Goal: Information Seeking & Learning: Learn about a topic

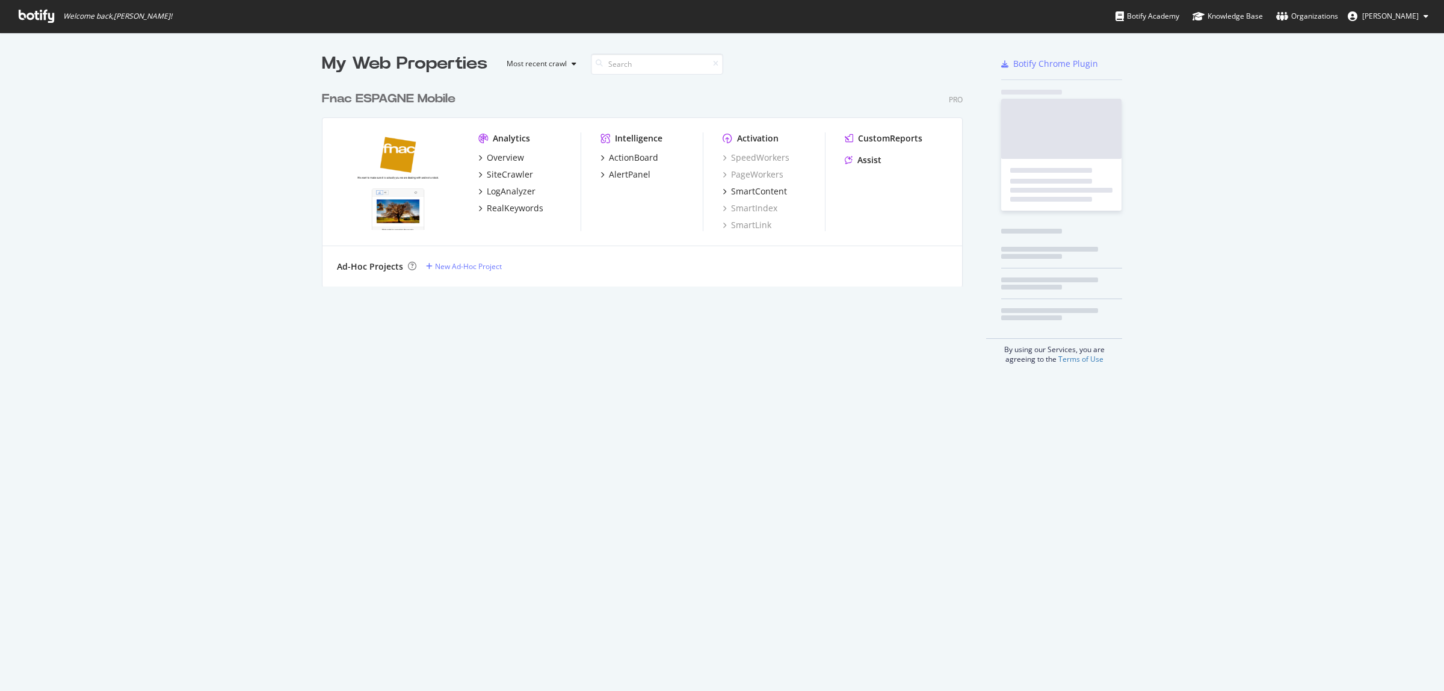
scroll to position [680, 1421]
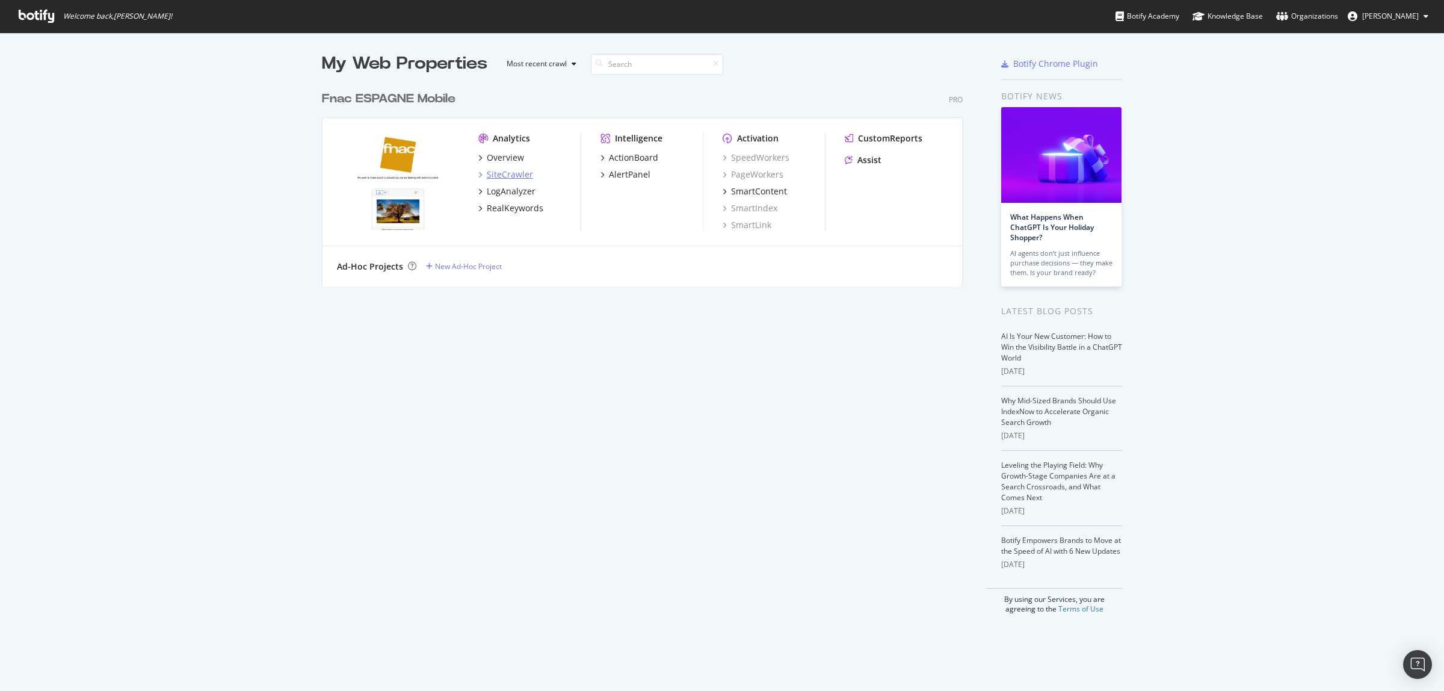
click at [502, 175] on div "SiteCrawler" at bounding box center [510, 174] width 46 height 12
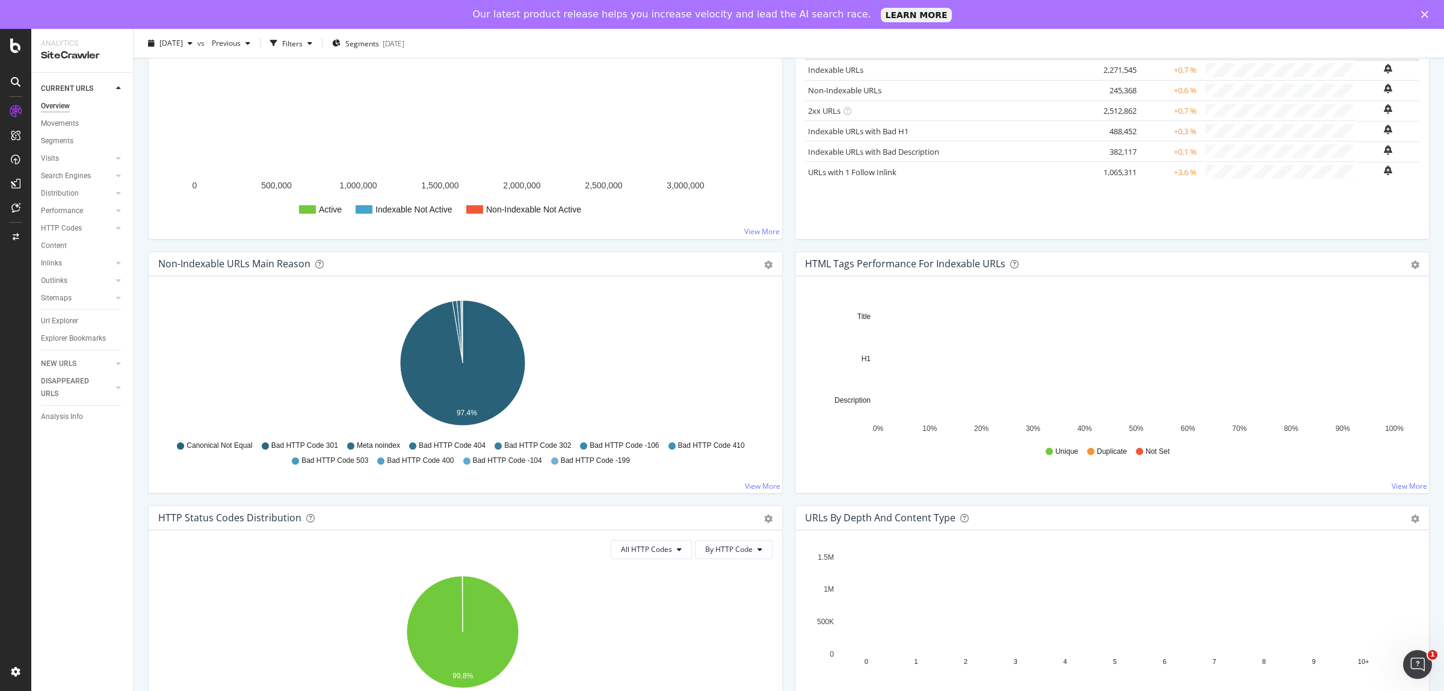
scroll to position [226, 0]
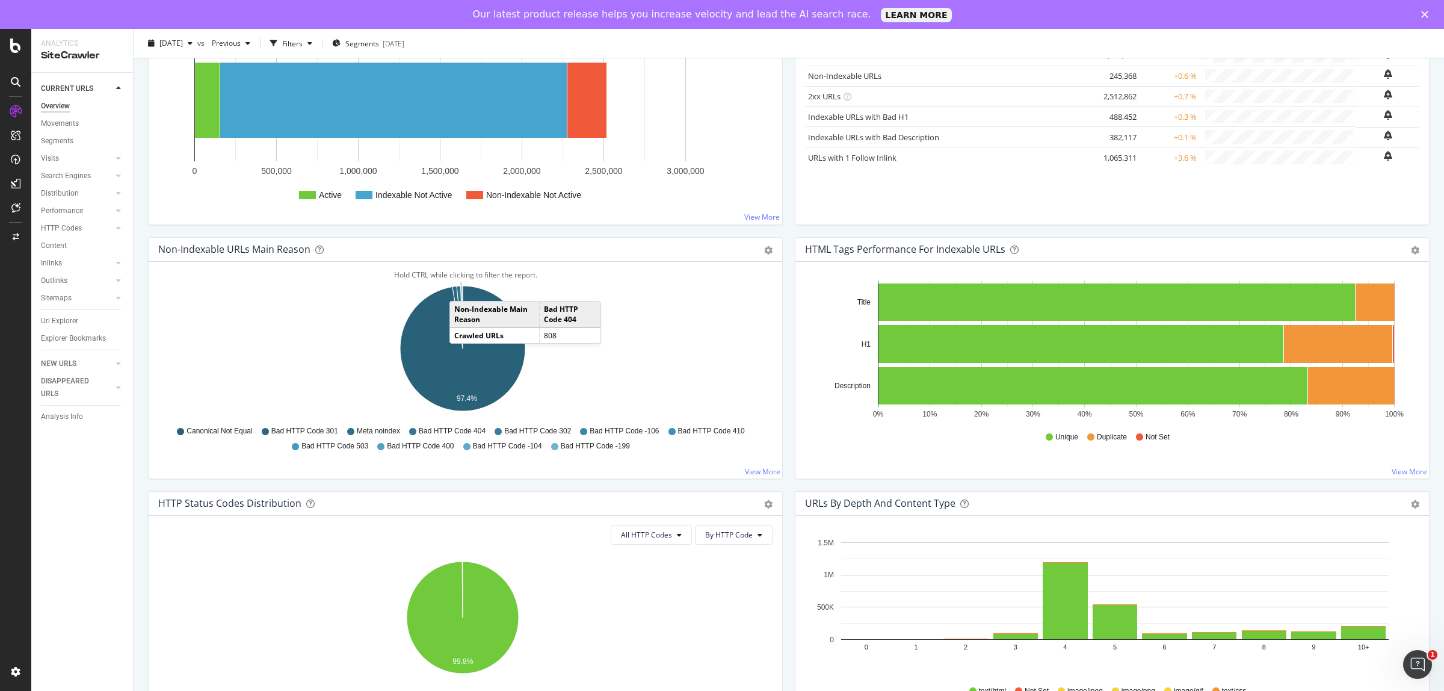
click at [462, 290] on icon "A chart." at bounding box center [461, 317] width 2 height 63
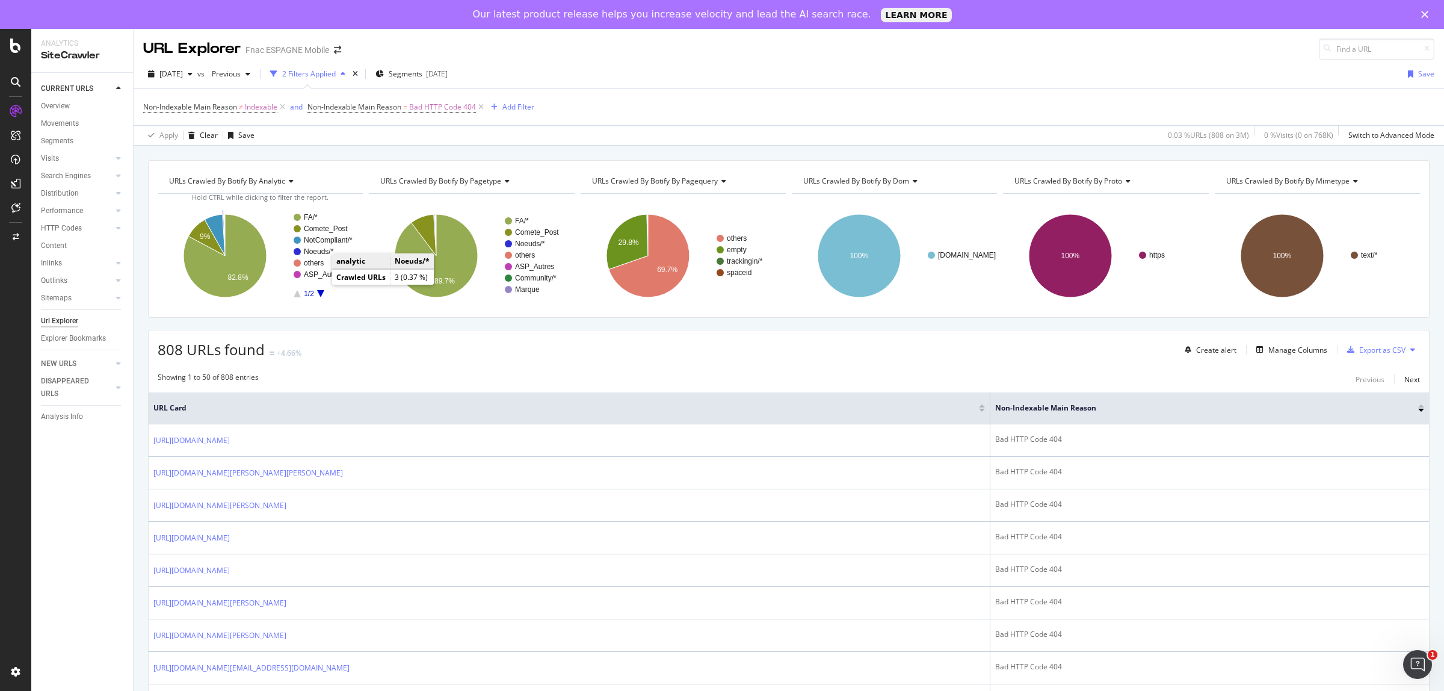
click at [320, 253] on text "Noeuds/*" at bounding box center [319, 251] width 30 height 8
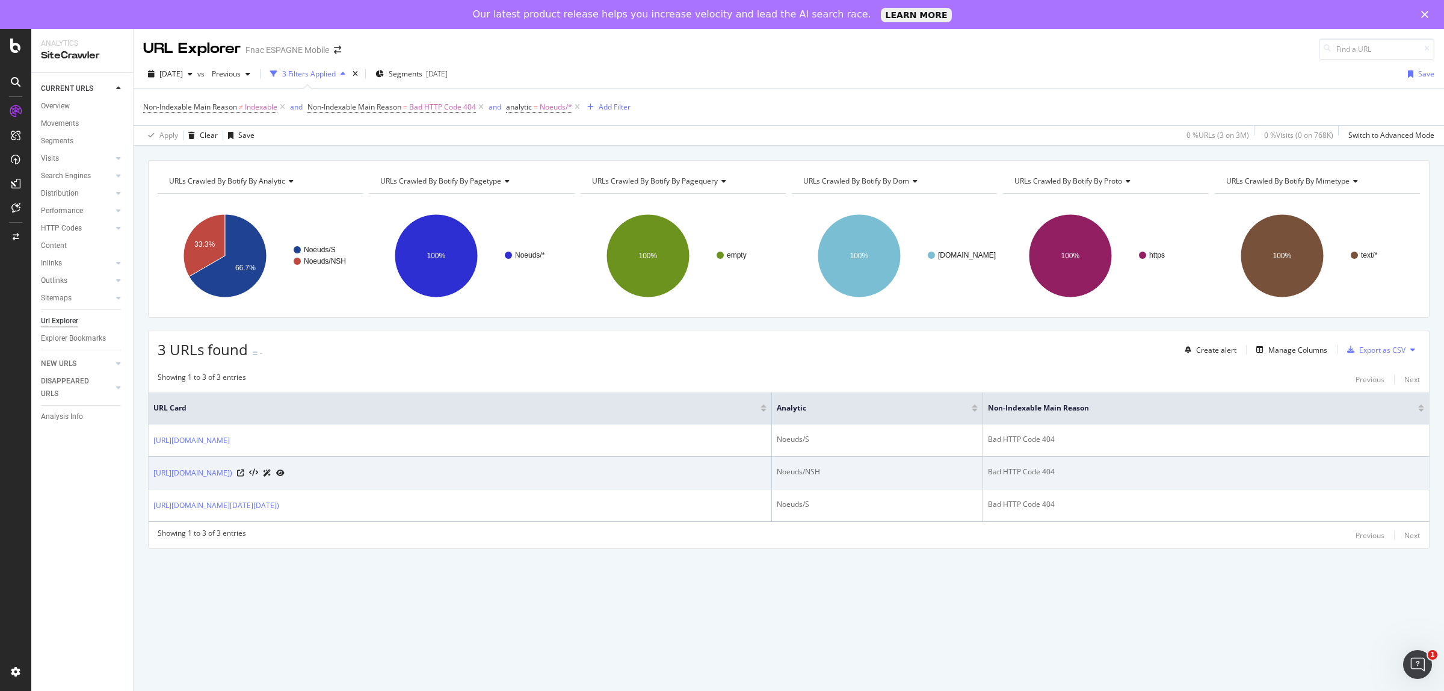
click at [271, 471] on icon at bounding box center [267, 472] width 8 height 7
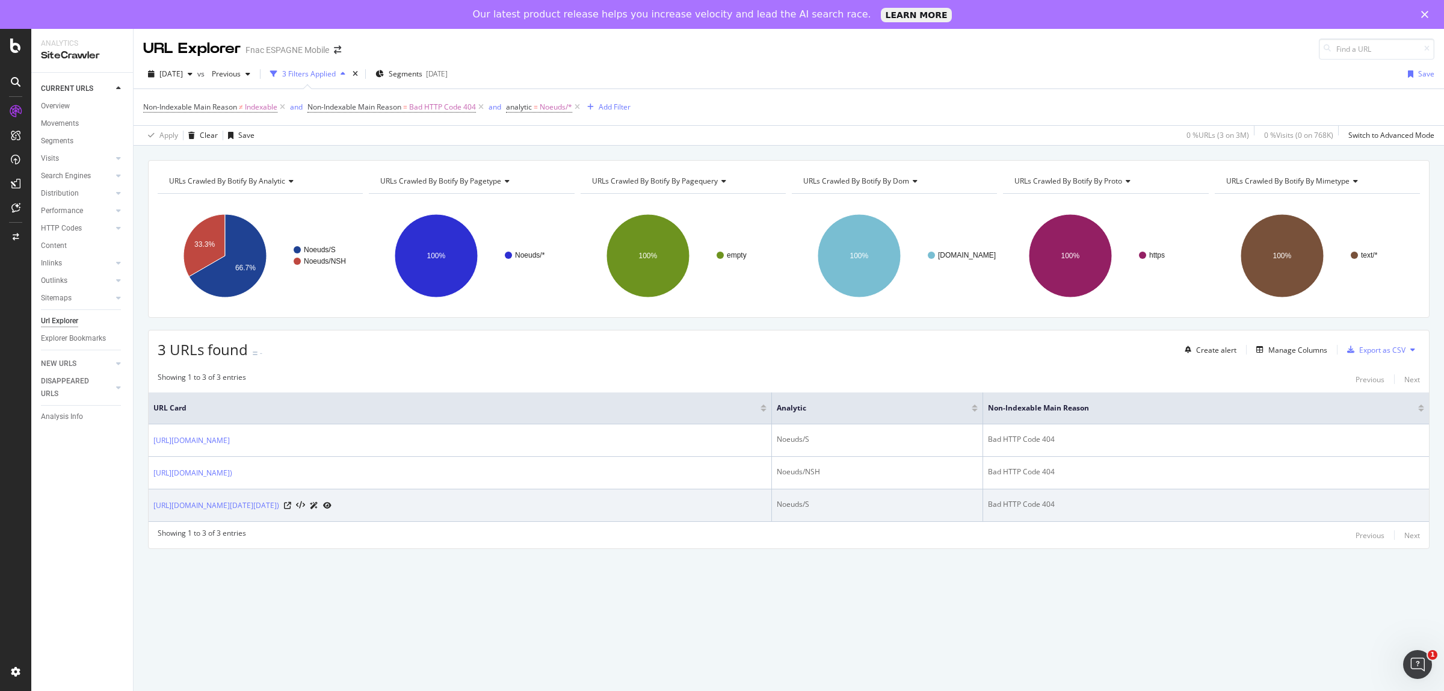
click at [318, 507] on icon at bounding box center [314, 505] width 8 height 7
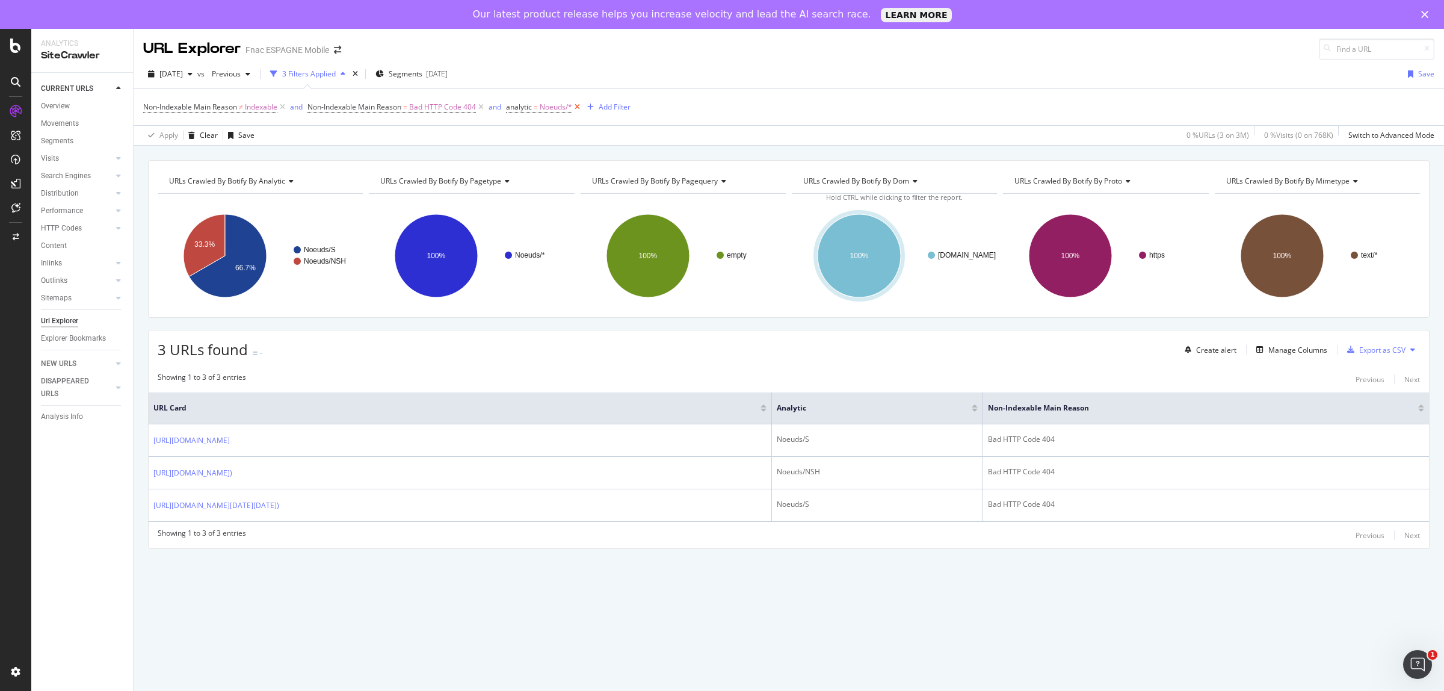
drag, startPoint x: 579, startPoint y: 106, endPoint x: 1443, endPoint y: 27, distance: 867.6
click at [579, 106] on icon at bounding box center [577, 107] width 10 height 12
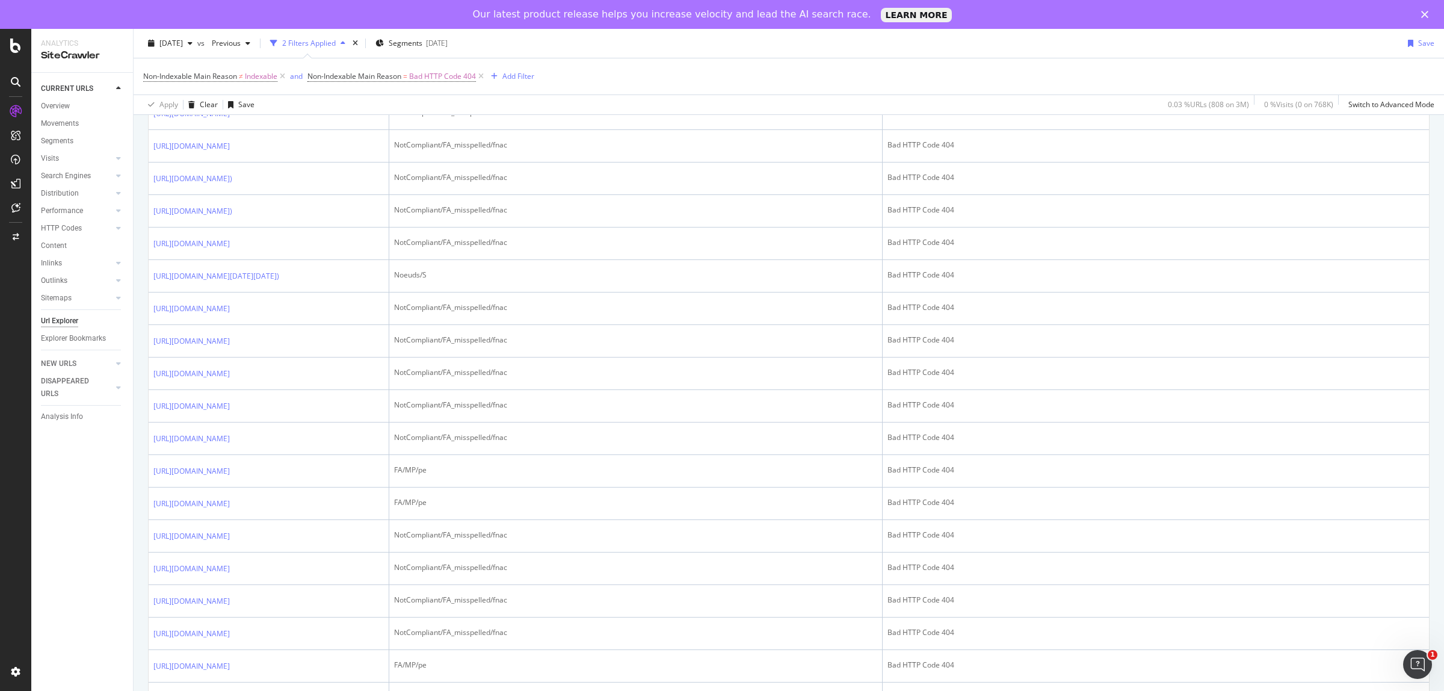
scroll to position [903, 0]
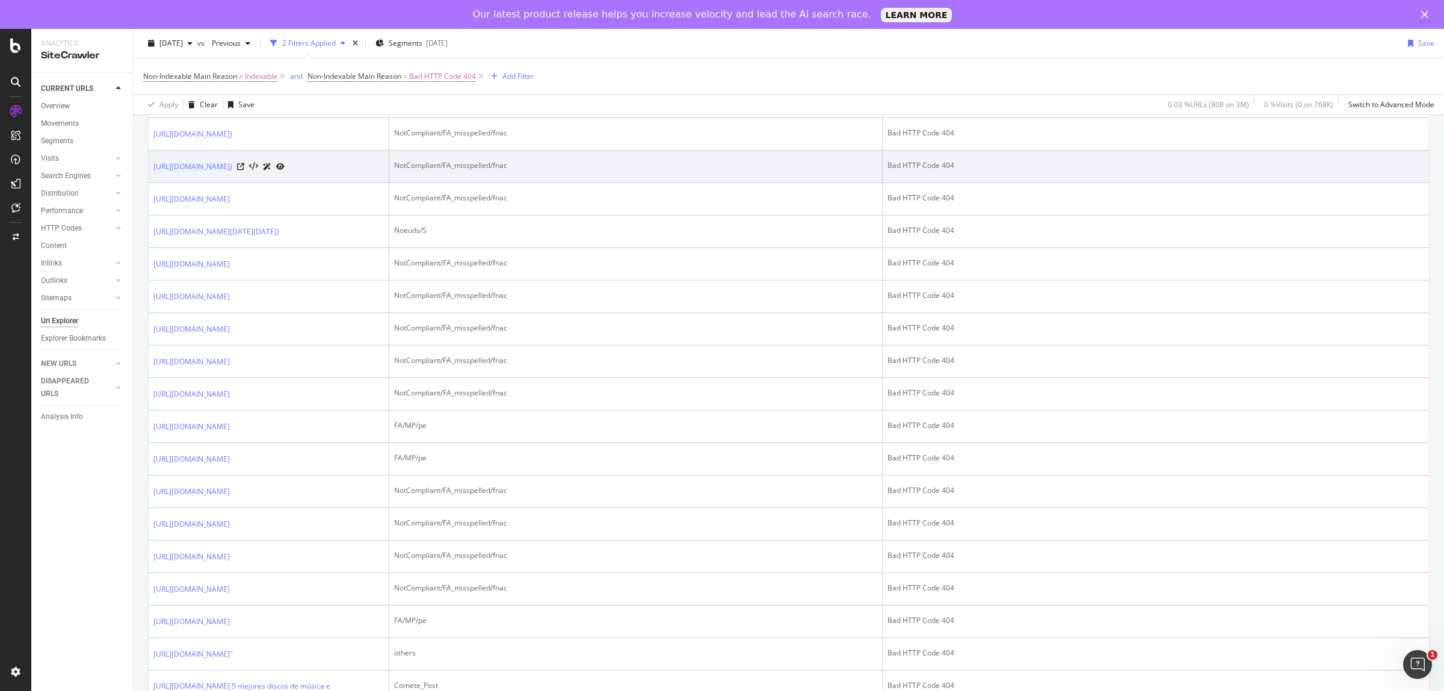
click at [271, 170] on icon at bounding box center [267, 166] width 8 height 7
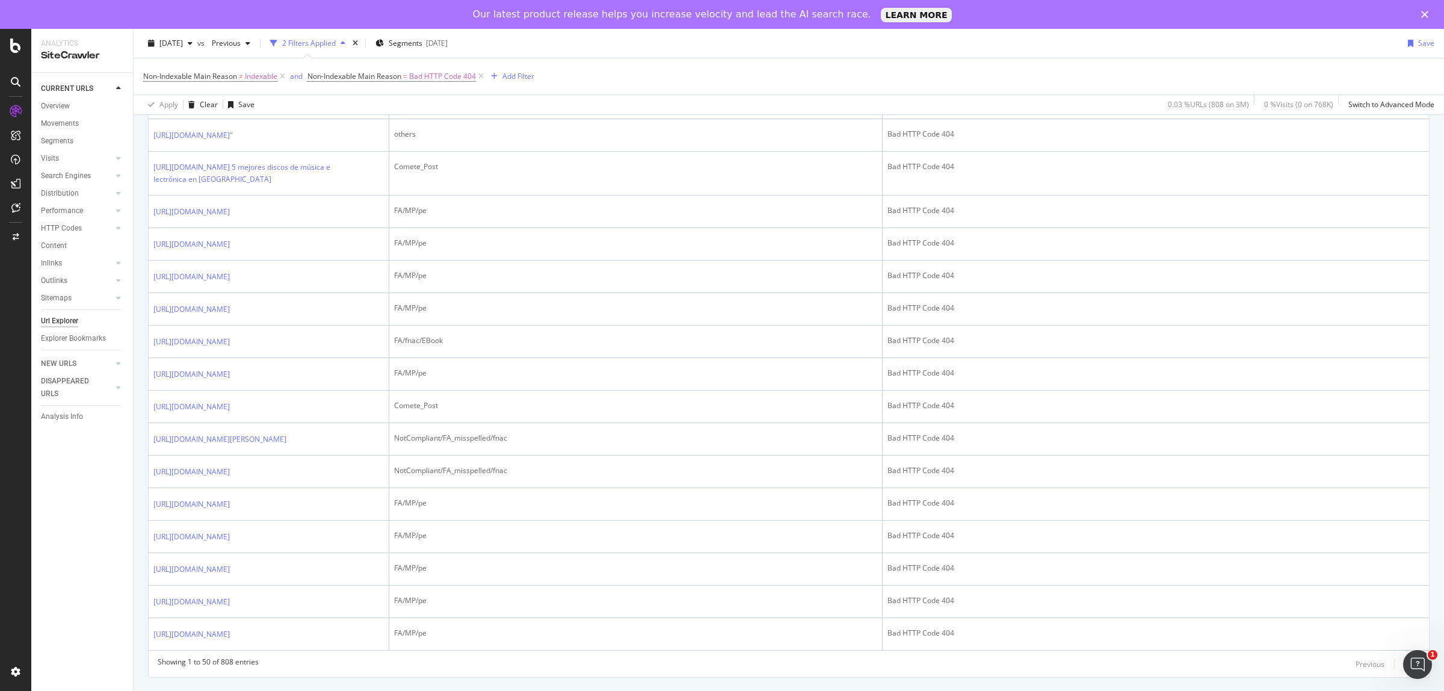
scroll to position [1805, 0]
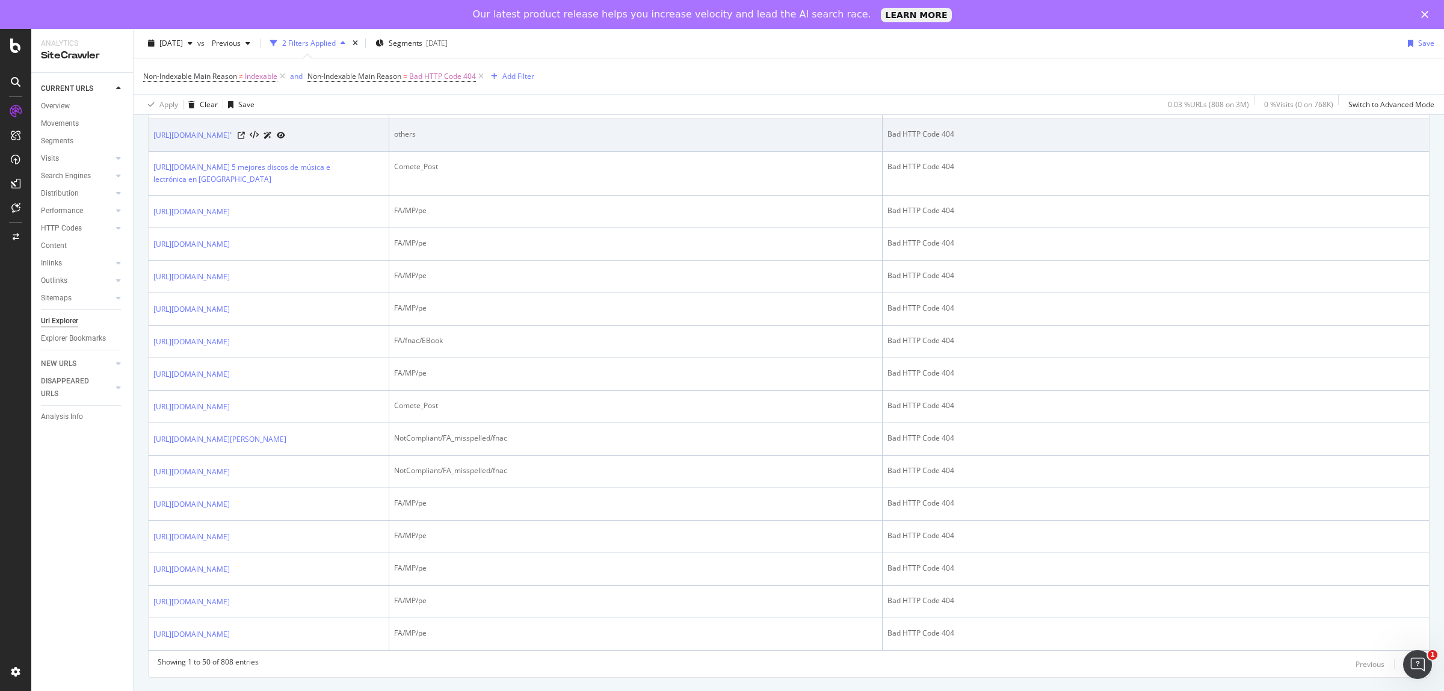
click at [272, 139] on icon at bounding box center [268, 135] width 8 height 7
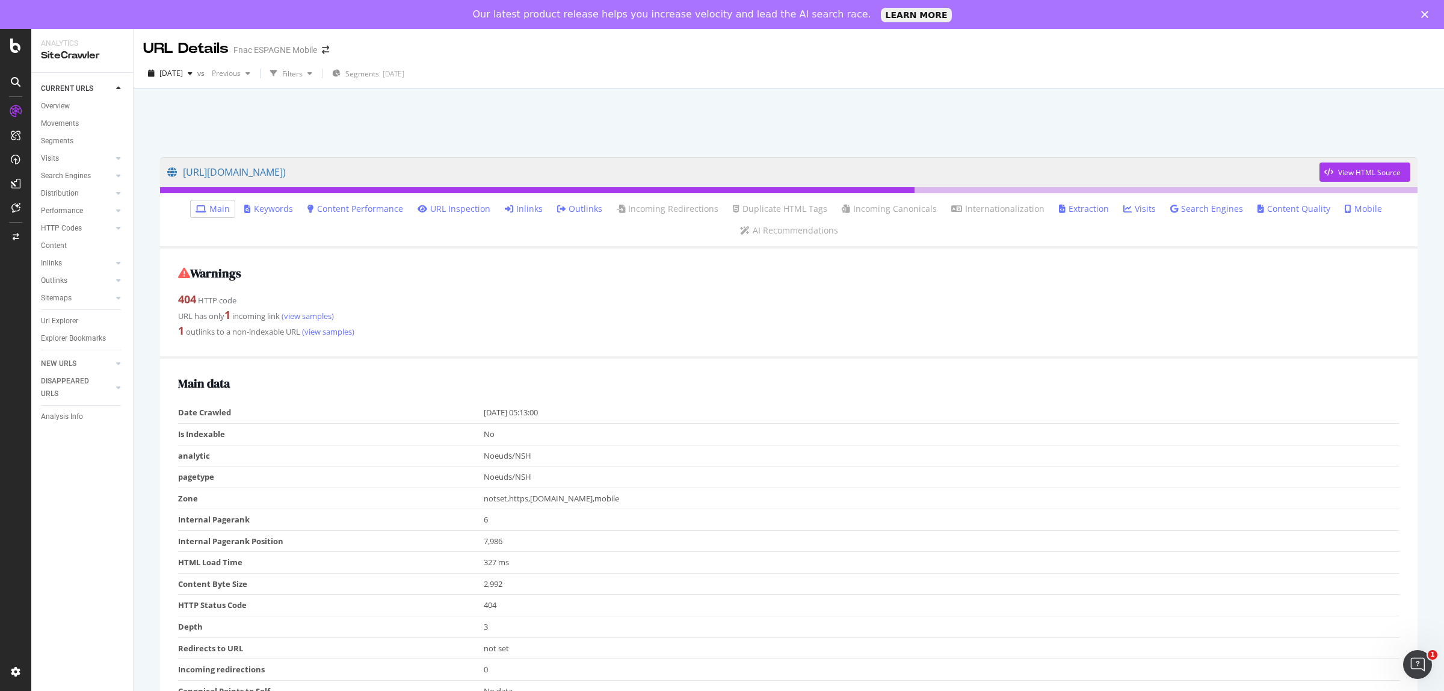
click at [528, 206] on link "Inlinks" at bounding box center [524, 209] width 38 height 12
click at [528, 212] on link "Inlinks" at bounding box center [524, 209] width 38 height 12
click at [533, 205] on link "Inlinks" at bounding box center [524, 209] width 38 height 12
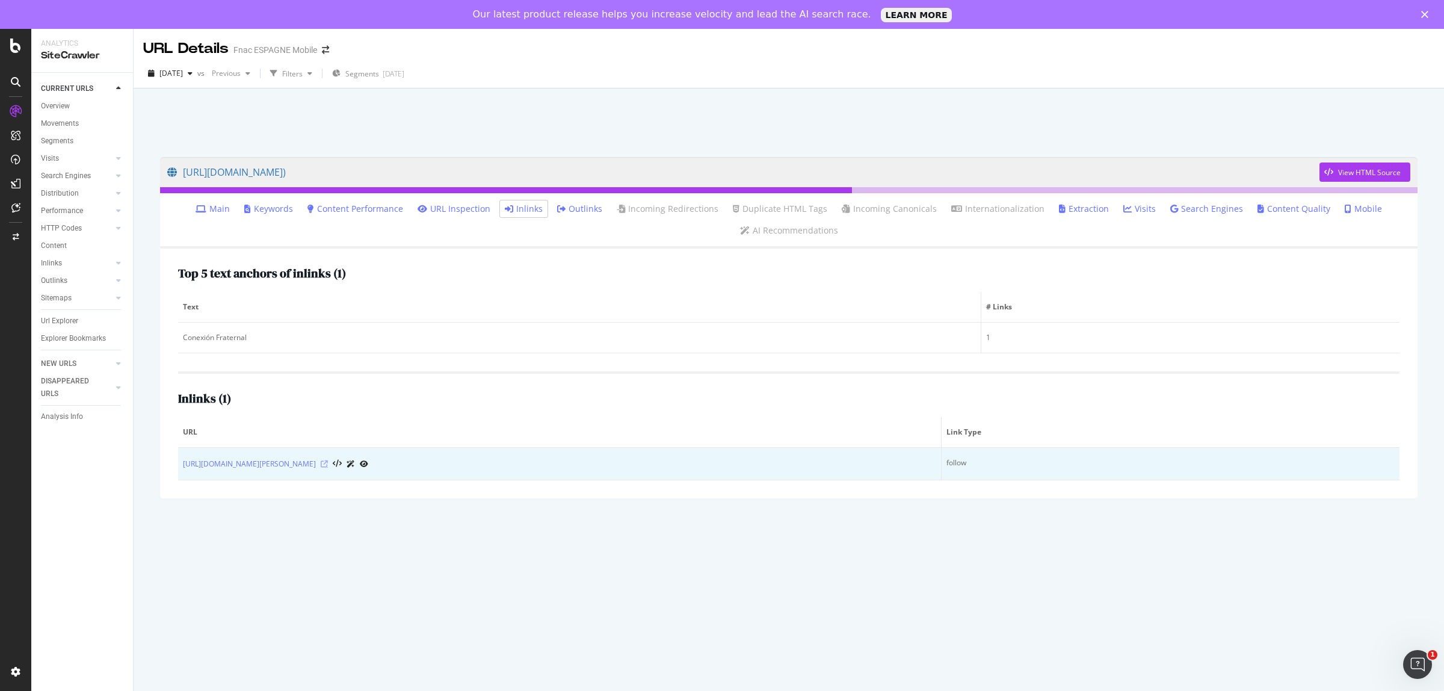
click at [328, 465] on icon at bounding box center [324, 463] width 7 height 7
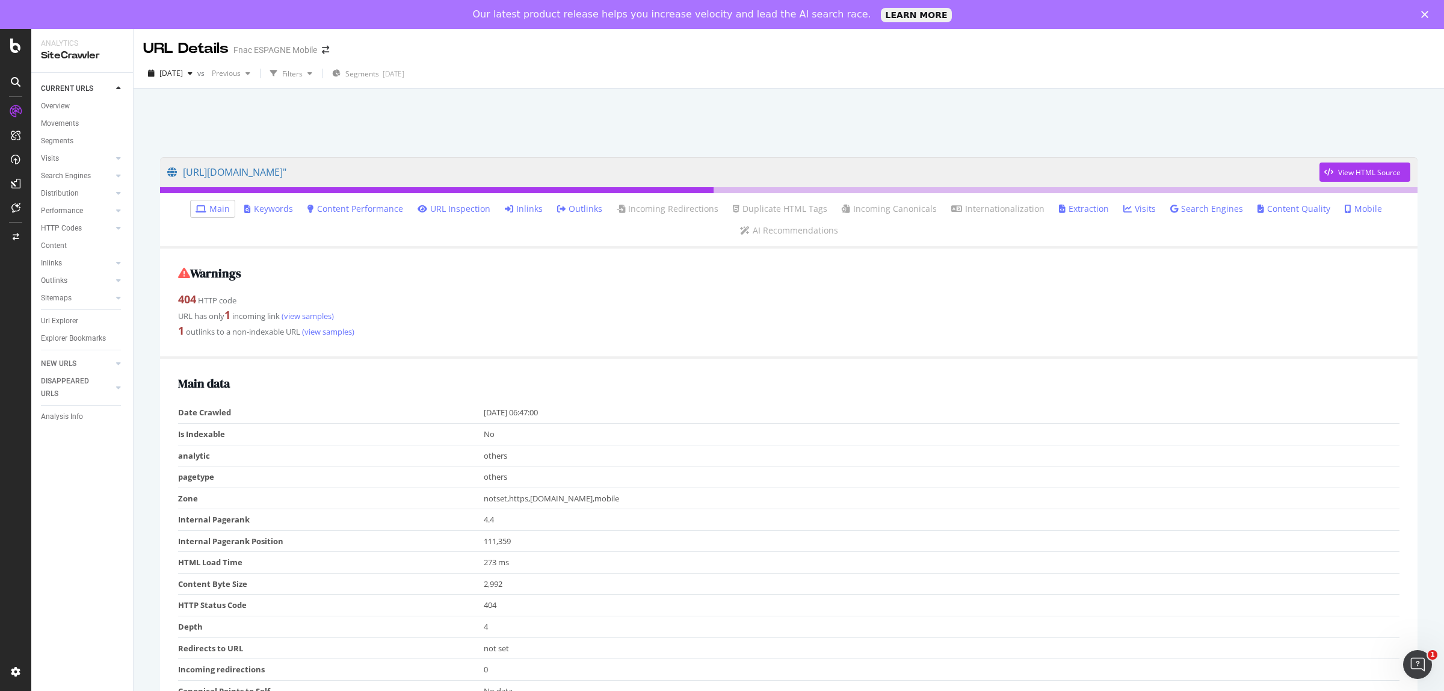
click at [524, 211] on link "Inlinks" at bounding box center [524, 209] width 38 height 12
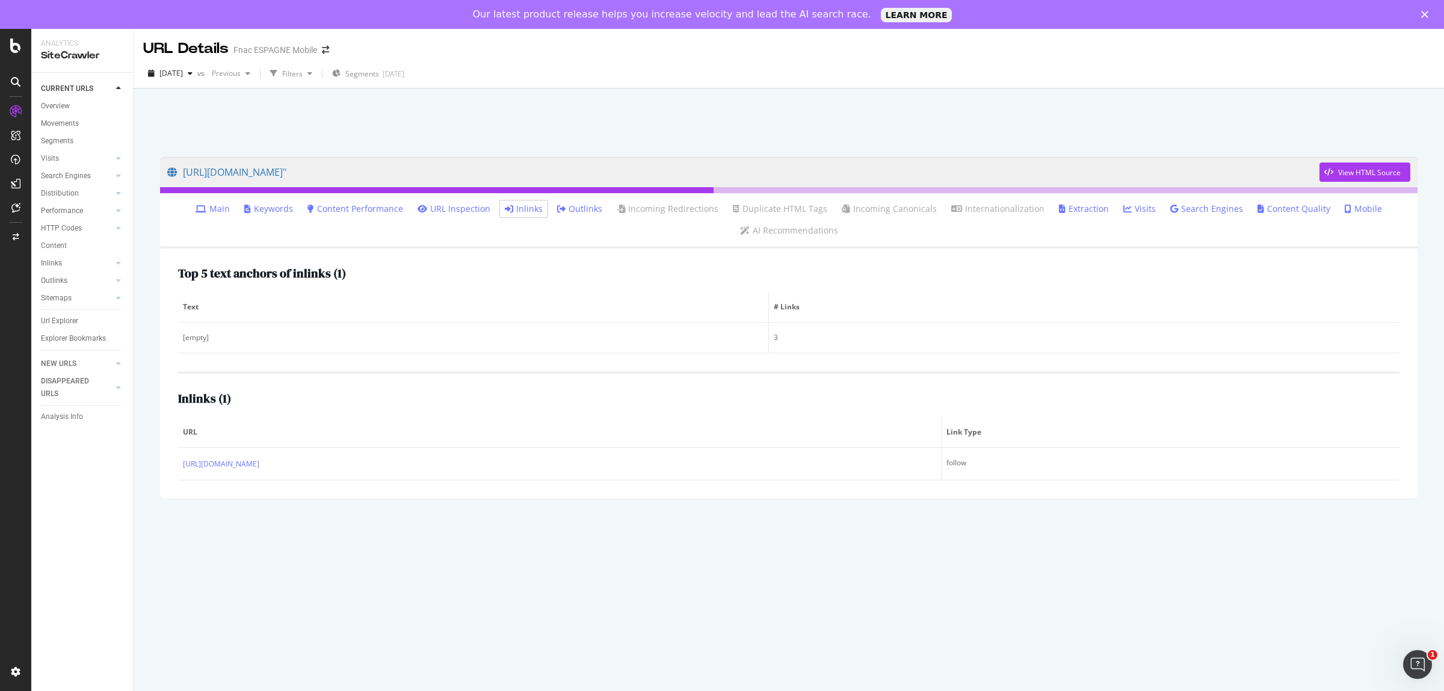
click at [585, 205] on link "Outlinks" at bounding box center [579, 209] width 45 height 12
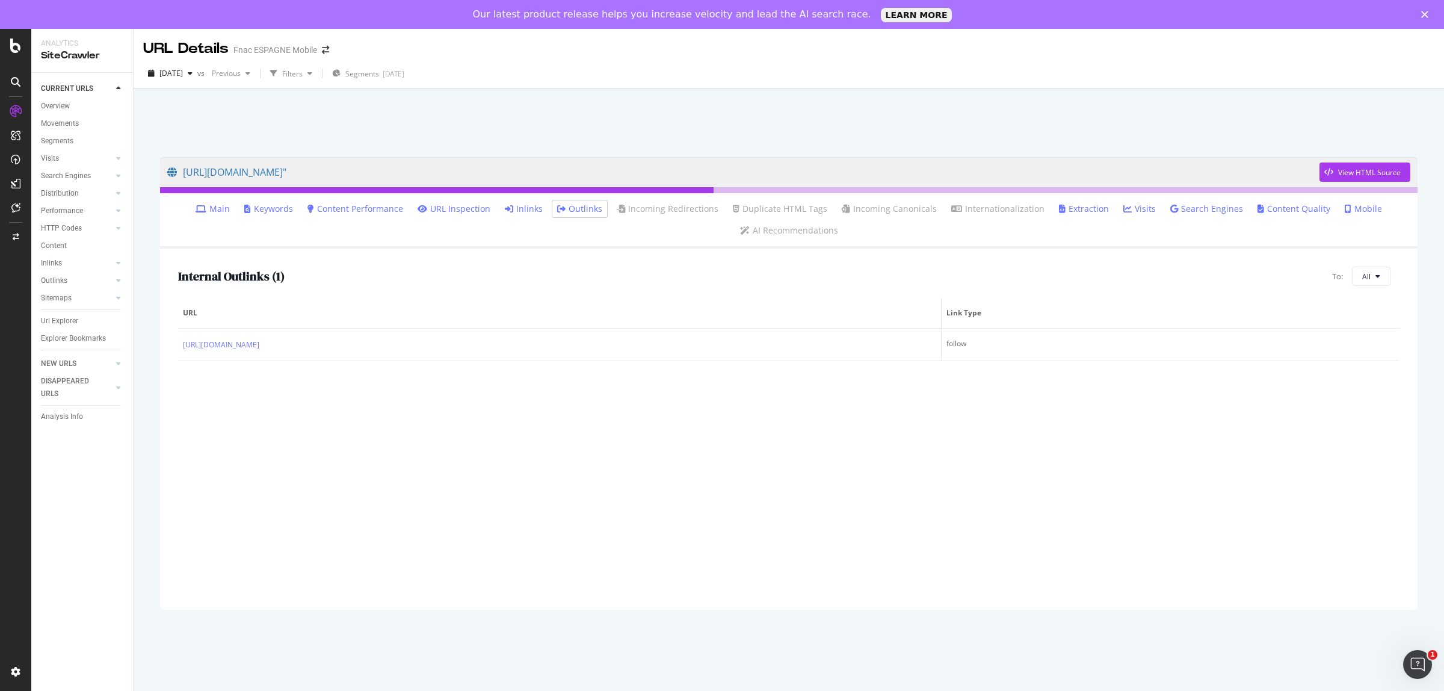
click at [542, 205] on link "Inlinks" at bounding box center [524, 209] width 38 height 12
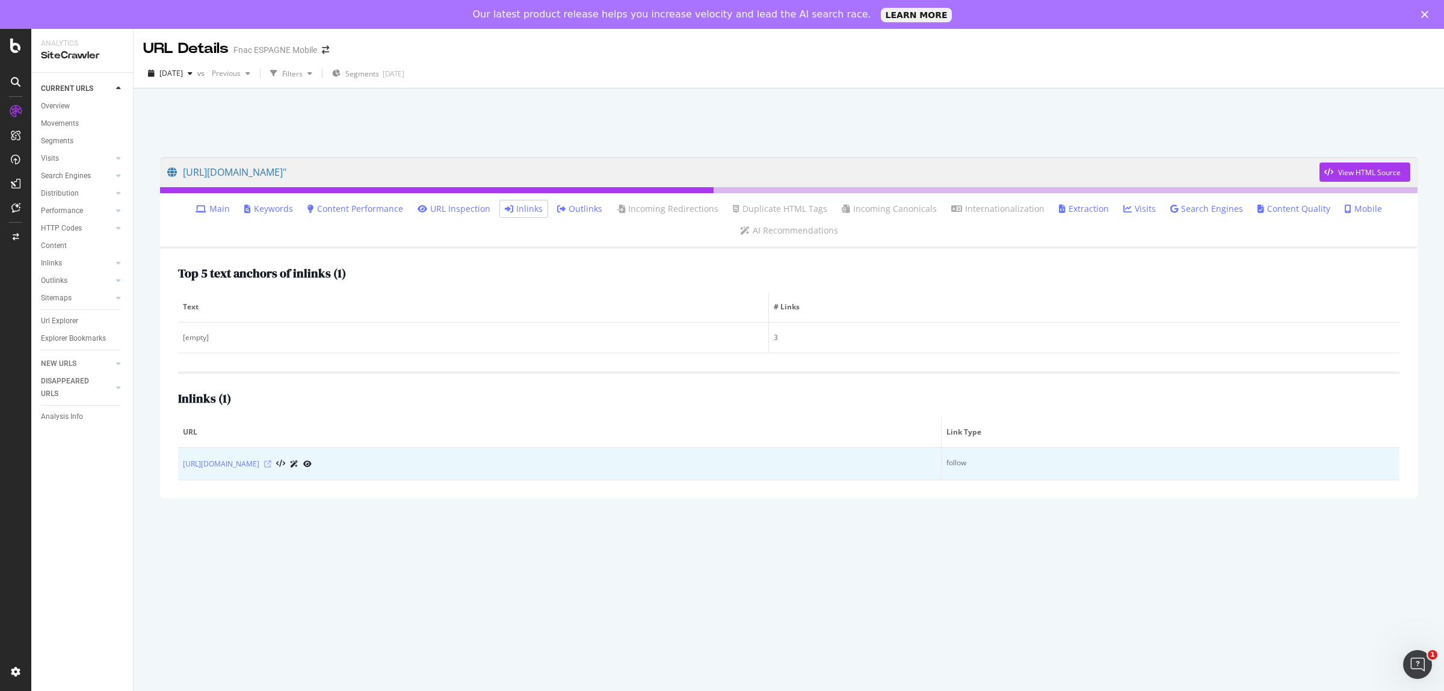
click at [271, 465] on icon at bounding box center [267, 463] width 7 height 7
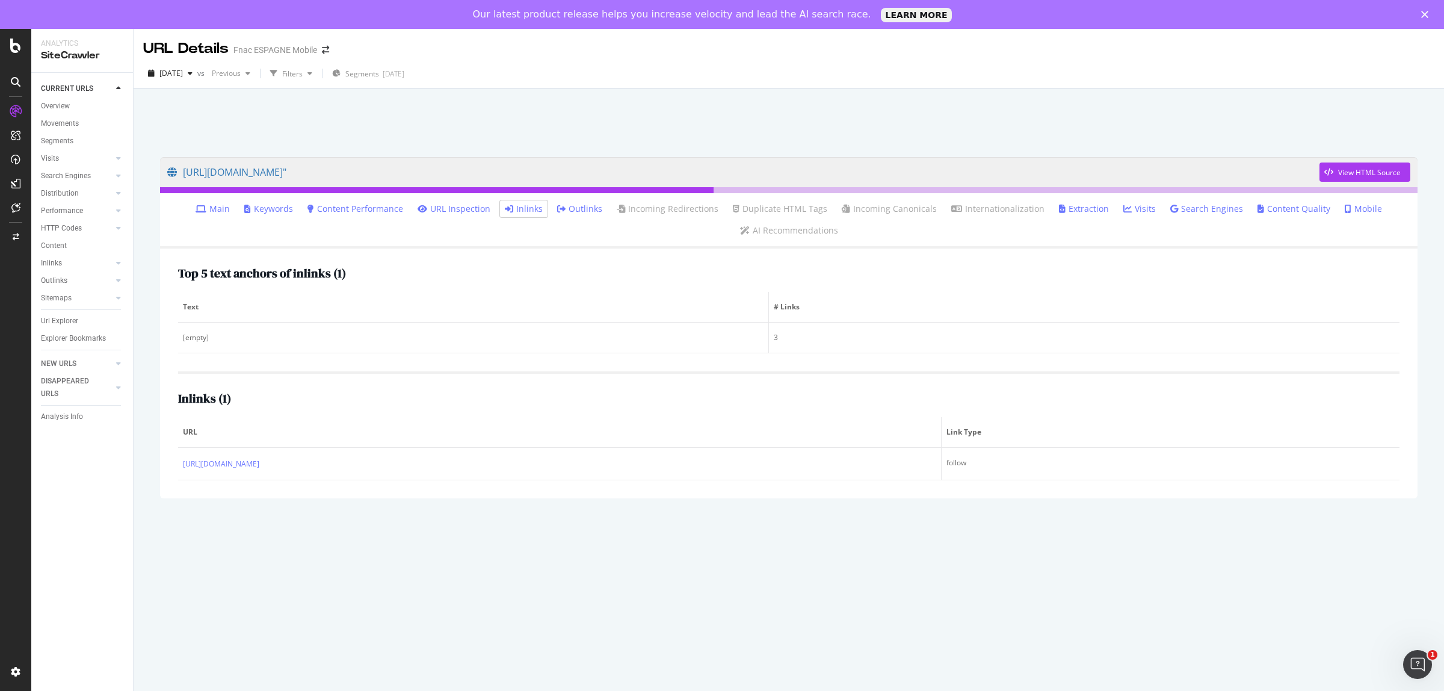
click at [582, 208] on link "Outlinks" at bounding box center [579, 209] width 45 height 12
